Goal: Information Seeking & Learning: Learn about a topic

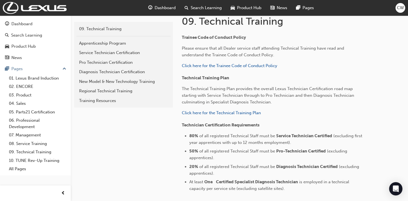
scroll to position [124, 0]
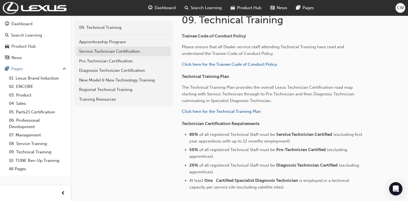
click at [121, 50] on div "Service Technician Certification" at bounding box center [123, 51] width 89 height 6
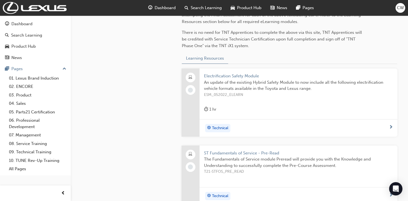
scroll to position [145, 0]
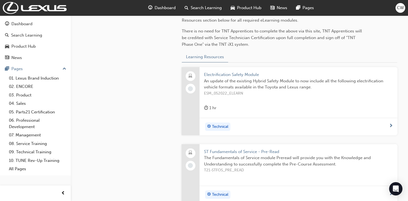
click at [228, 75] on span "Electrification Safety Module" at bounding box center [298, 75] width 189 height 6
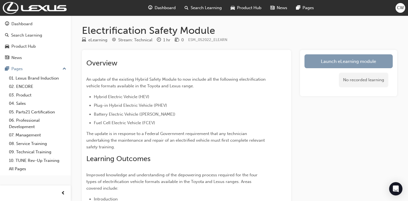
click at [332, 61] on link "Launch eLearning module" at bounding box center [349, 61] width 88 height 14
